Goal: Find specific page/section: Find specific page/section

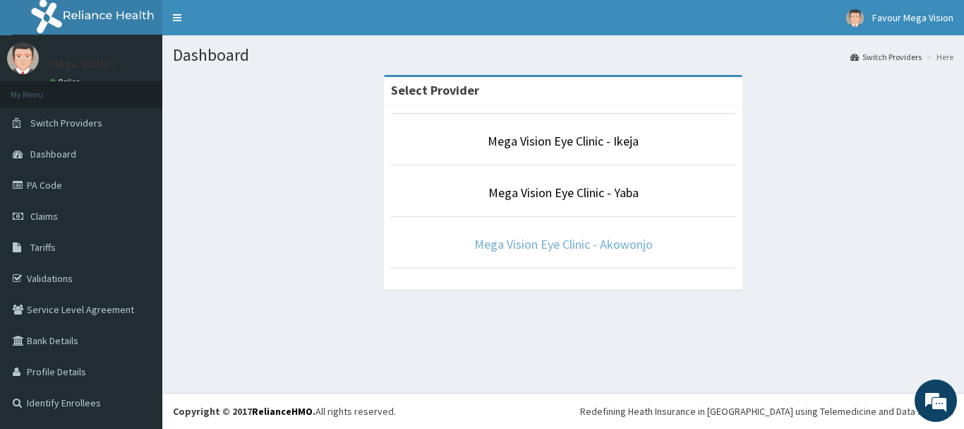
click at [544, 236] on link "Mega Vision Eye Clinic - Akowonjo" at bounding box center [563, 244] width 179 height 16
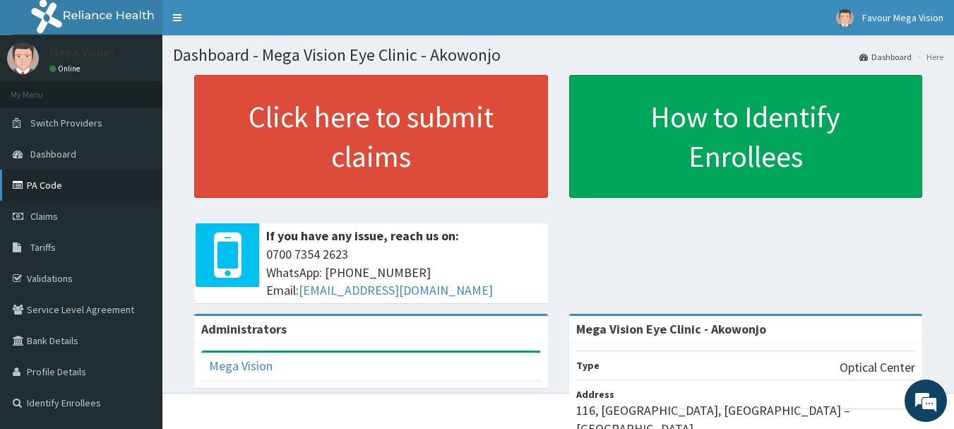
click at [42, 183] on link "PA Code" at bounding box center [81, 184] width 162 height 31
